Goal: Task Accomplishment & Management: Use online tool/utility

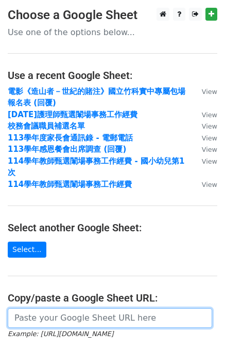
click at [55, 308] on input "url" at bounding box center [110, 318] width 205 height 20
paste input "https://docs.google.com/spreadsheets/d/1HO22xn3VuD-PscdNtr5XDtHniCShQiS73dskmO9…"
type input "https://docs.google.com/spreadsheets/d/1HO22xn3VuD-PscdNtr5XDtHniCShQiS73dskmO9…"
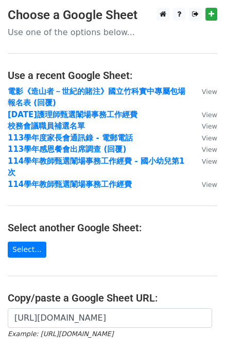
scroll to position [0, 0]
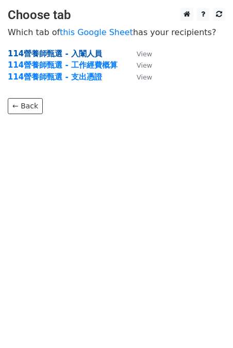
click at [61, 54] on strong "114營養師甄選 - 入闈人員" at bounding box center [55, 53] width 94 height 9
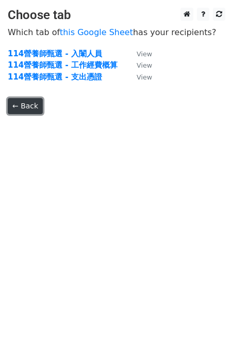
click at [34, 105] on link "← Back" at bounding box center [25, 106] width 35 height 16
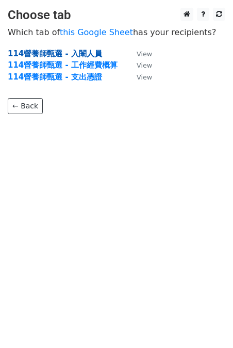
click at [52, 54] on strong "114營養師甄選 - 入闈人員" at bounding box center [55, 53] width 94 height 9
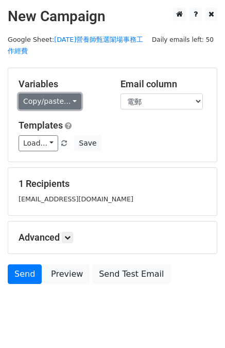
click at [56, 102] on link "Copy/paste..." at bounding box center [50, 101] width 63 height 16
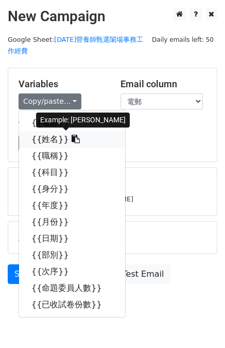
click at [45, 136] on link "{{姓名}}" at bounding box center [72, 139] width 106 height 17
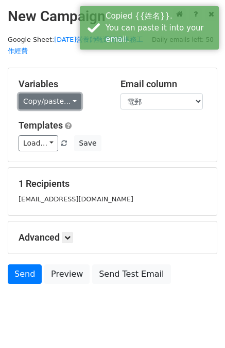
drag, startPoint x: 38, startPoint y: 101, endPoint x: 39, endPoint y: 107, distance: 6.3
click at [38, 100] on link "Copy/paste..." at bounding box center [50, 101] width 63 height 16
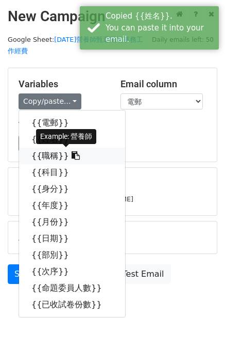
click at [43, 154] on link "{{職稱}}" at bounding box center [72, 156] width 106 height 17
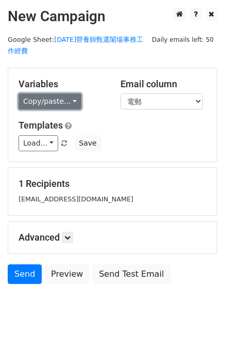
drag, startPoint x: 58, startPoint y: 103, endPoint x: 58, endPoint y: 110, distance: 7.2
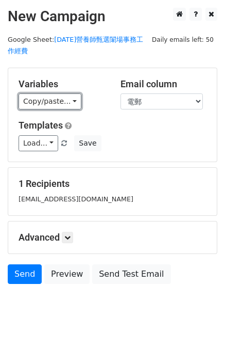
click at [58, 103] on link "Copy/paste..." at bounding box center [50, 101] width 63 height 16
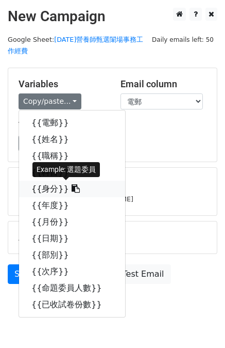
click at [42, 188] on link "{{身分}}" at bounding box center [72, 189] width 106 height 17
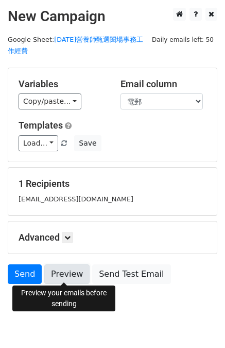
click at [68, 273] on link "Preview" at bounding box center [66, 274] width 45 height 20
click at [56, 269] on link "Preview" at bounding box center [66, 274] width 45 height 20
click at [52, 277] on link "Preview" at bounding box center [66, 274] width 45 height 20
click at [74, 274] on link "Preview" at bounding box center [66, 274] width 45 height 20
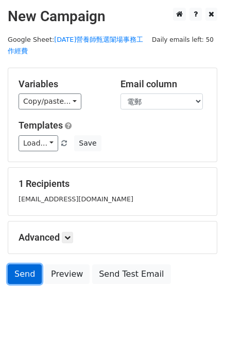
click at [19, 271] on link "Send" at bounding box center [25, 274] width 34 height 20
